Goal: Task Accomplishment & Management: Manage account settings

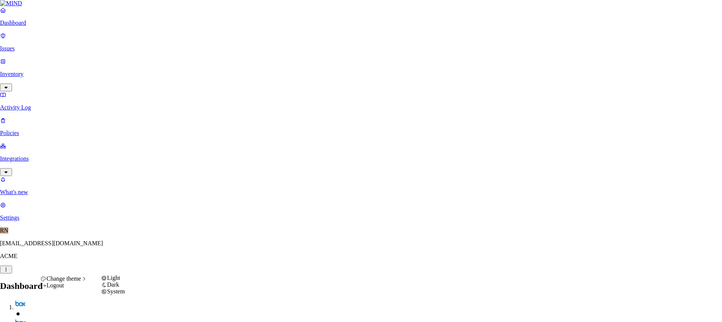
click at [119, 288] on span "Dark" at bounding box center [113, 284] width 12 height 6
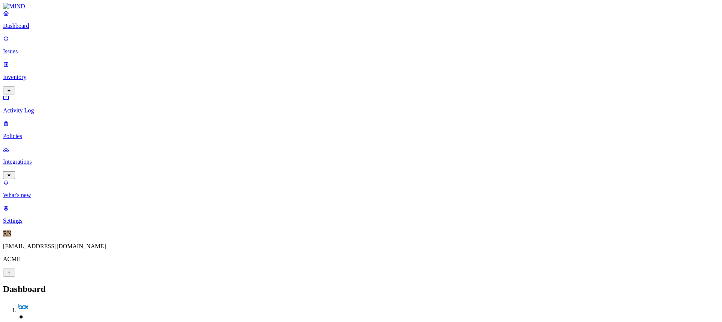
click at [51, 133] on p "Policies" at bounding box center [361, 136] width 716 height 7
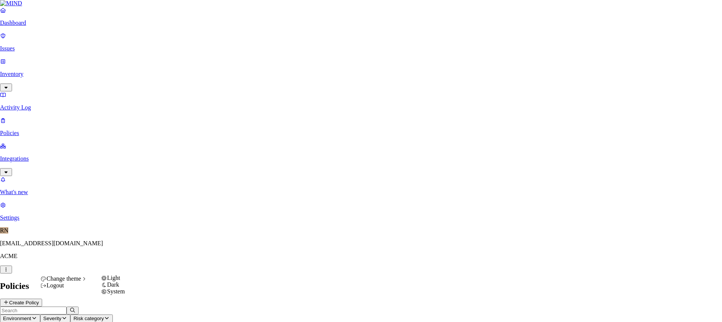
click at [106, 281] on icon at bounding box center [104, 278] width 5 height 5
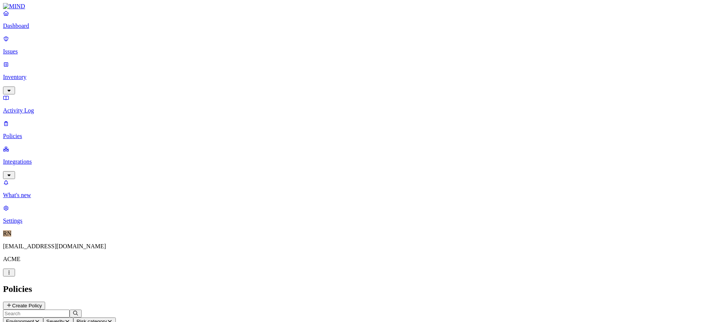
click at [70, 310] on input "text" at bounding box center [36, 314] width 67 height 8
type input "."
click at [360, 284] on header "Policies Create Policy" at bounding box center [361, 297] width 716 height 26
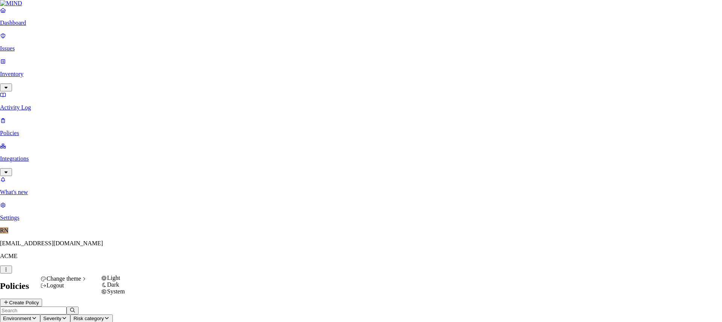
click at [119, 288] on span "Dark" at bounding box center [113, 284] width 12 height 6
